Goal: Transaction & Acquisition: Subscribe to service/newsletter

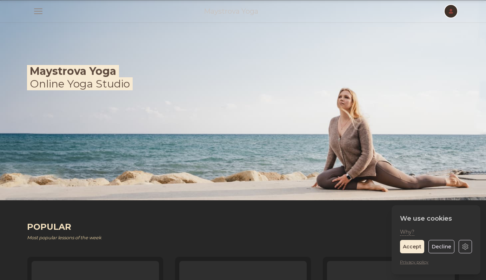
click at [451, 9] on span "button" at bounding box center [450, 11] width 15 height 15
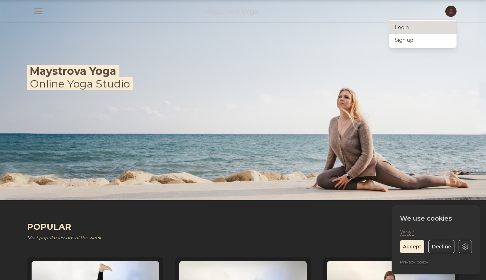
click at [429, 28] on link "Login" at bounding box center [422, 27] width 67 height 13
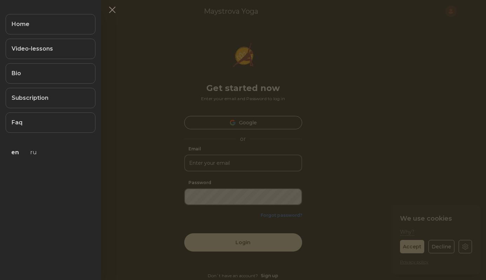
click at [42, 8] on div "Home Video-lessons Bio Subscription Faq en ru" at bounding box center [50, 90] width 101 height 165
click at [47, 101] on link "Subscription" at bounding box center [51, 98] width 90 height 20
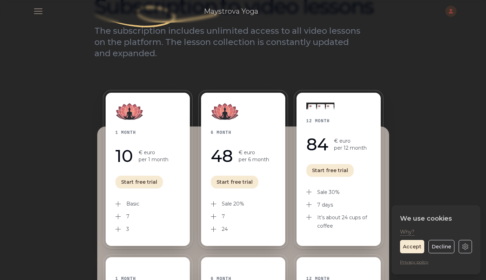
scroll to position [59, 0]
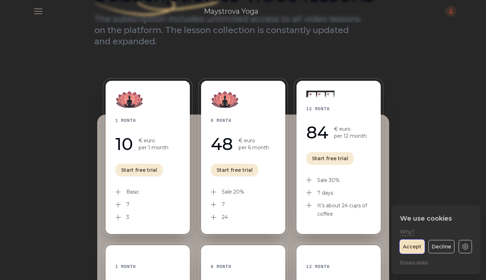
click at [415, 248] on button "Accept" at bounding box center [412, 246] width 24 height 13
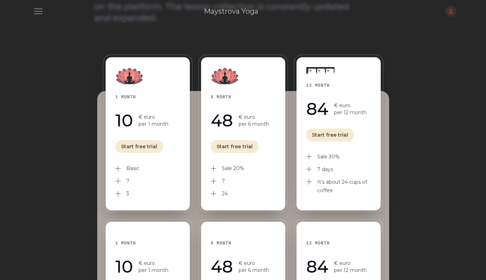
scroll to position [82, 0]
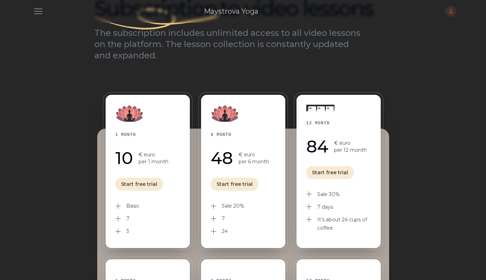
scroll to position [41, 0]
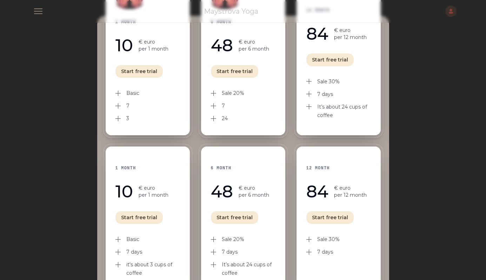
scroll to position [159, 0]
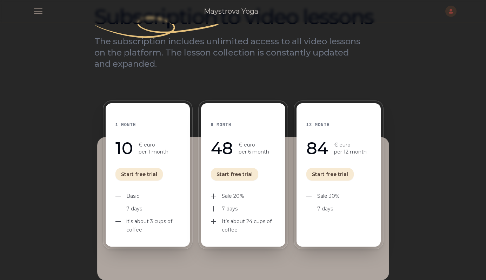
scroll to position [21, 0]
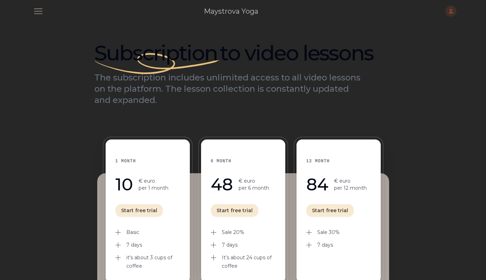
scroll to position [21, 0]
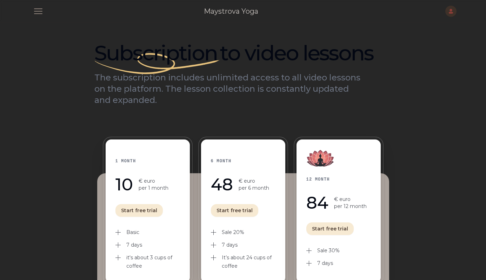
scroll to position [21, 0]
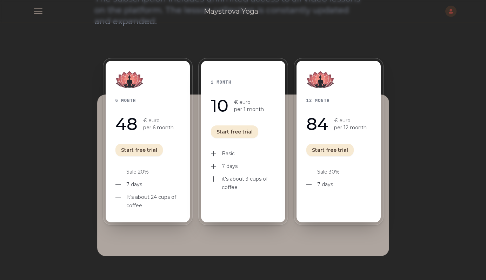
scroll to position [79, 0]
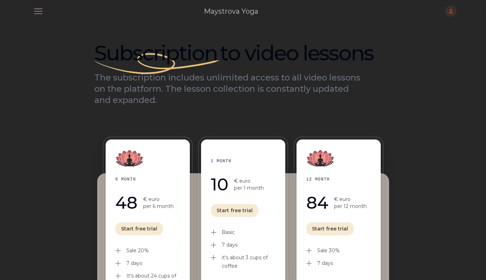
scroll to position [78, 0]
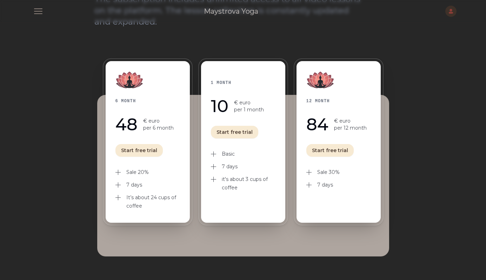
click at [224, 27] on div "Subscription to video lessons The subscription includes unlimited access to all…" at bounding box center [243, 127] width 315 height 365
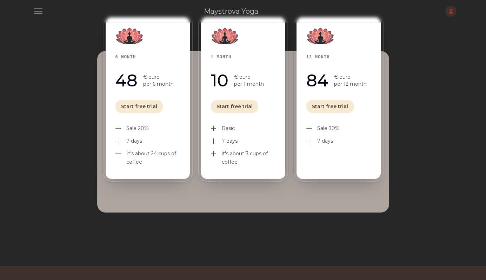
scroll to position [121, 0]
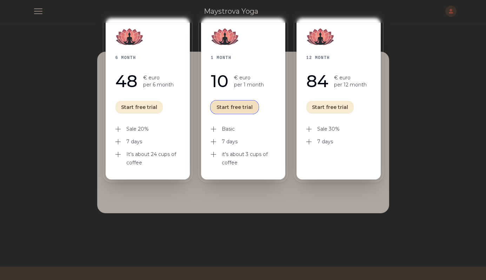
click at [230, 108] on button "Start free trial" at bounding box center [234, 107] width 47 height 13
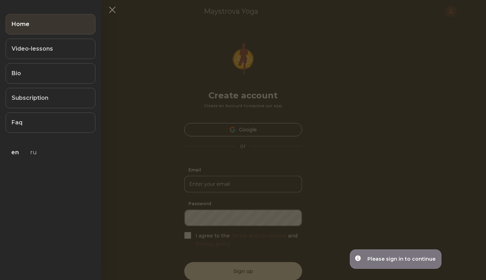
click at [45, 25] on link "Home" at bounding box center [51, 24] width 90 height 20
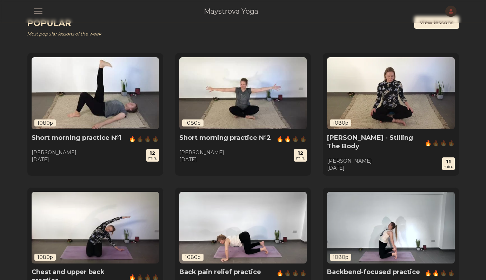
scroll to position [205, 0]
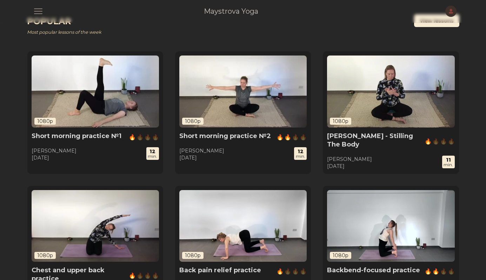
click at [363, 98] on img at bounding box center [390, 91] width 127 height 72
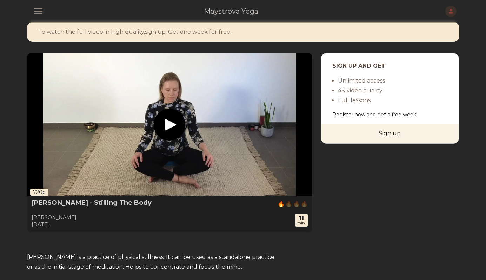
scroll to position [11, 0]
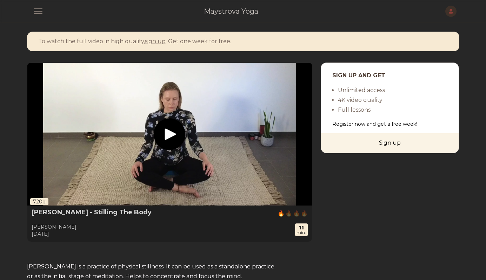
click at [170, 140] on icon "play" at bounding box center [171, 134] width 12 height 12
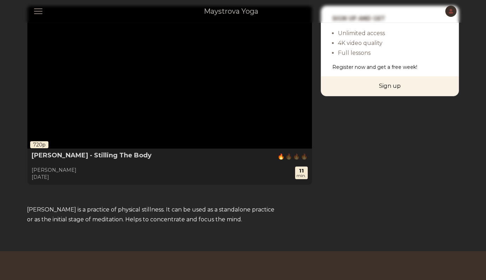
scroll to position [0, 0]
